Goal: Navigation & Orientation: Go to known website

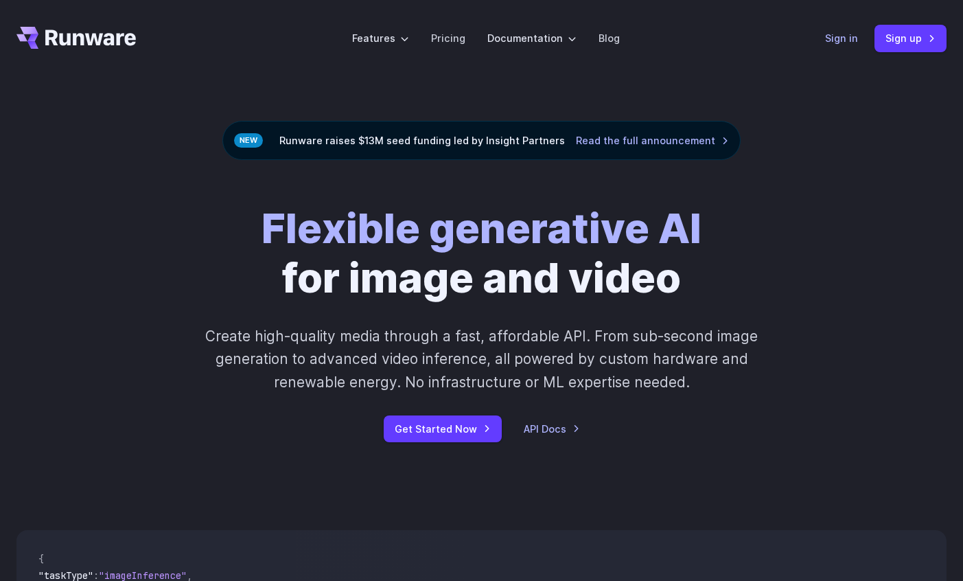
click at [839, 43] on link "Sign in" at bounding box center [841, 38] width 33 height 16
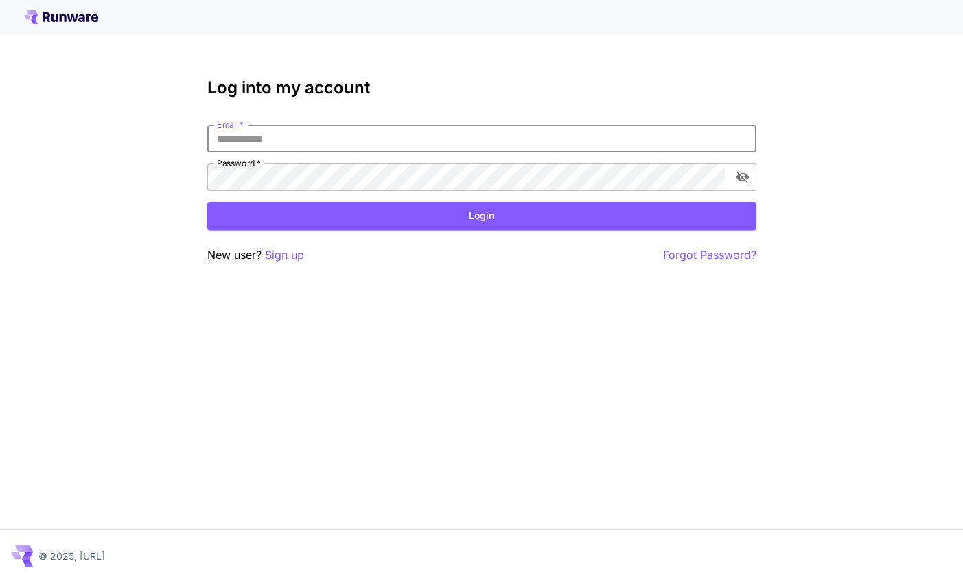
click at [566, 138] on input "Email   *" at bounding box center [481, 138] width 549 height 27
type input "**********"
